Goal: Task Accomplishment & Management: Manage account settings

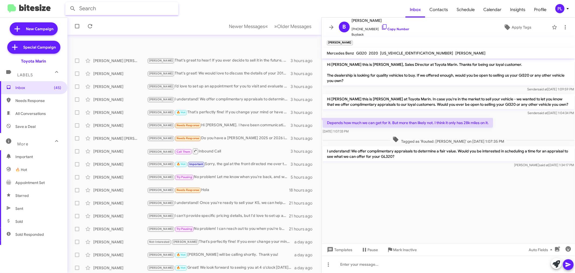
scroll to position [40, 0]
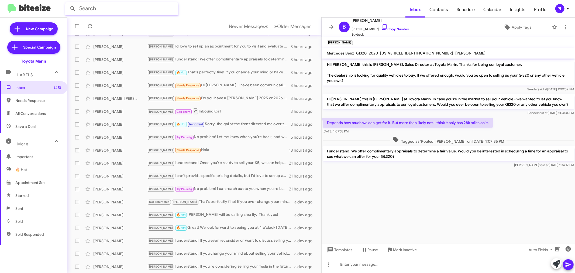
click at [567, 9] on icon at bounding box center [568, 8] width 6 height 6
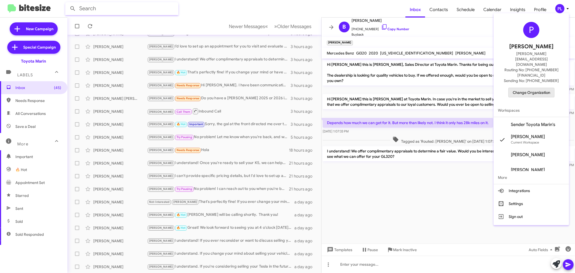
click at [523, 88] on span "Change Organization" at bounding box center [531, 92] width 37 height 9
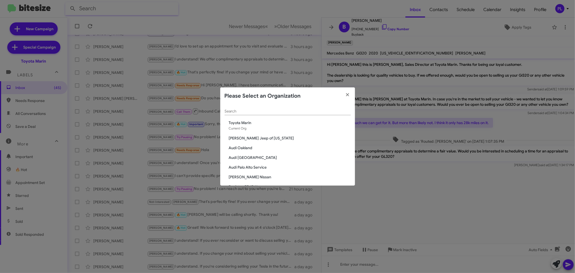
click at [276, 111] on input "Search" at bounding box center [288, 111] width 126 height 4
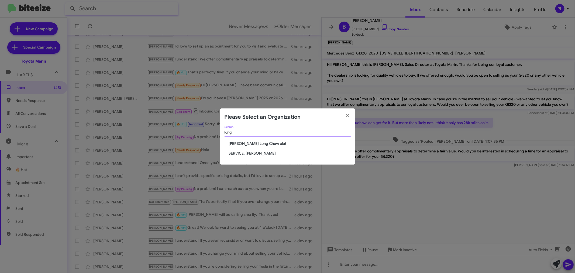
type input "long"
click at [260, 155] on span "SERVICE: [PERSON_NAME]" at bounding box center [290, 152] width 122 height 5
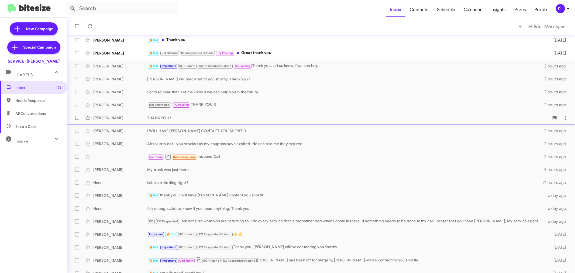
scroll to position [40, 0]
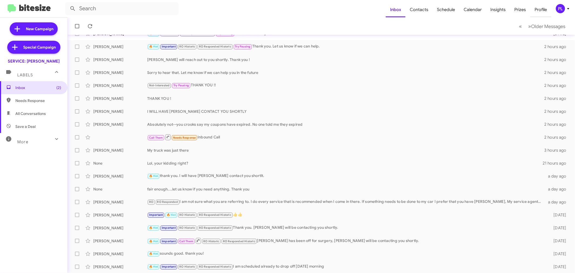
click at [539, 7] on span "Profile" at bounding box center [541, 10] width 21 height 16
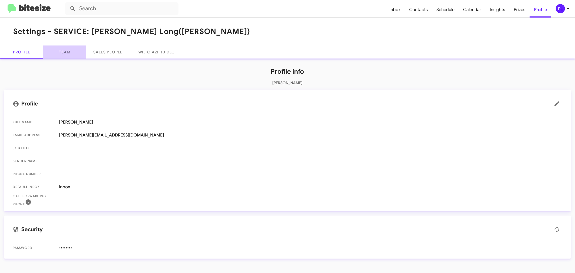
click at [63, 53] on link "Team" at bounding box center [64, 52] width 43 height 13
